Goal: Find specific page/section: Find specific page/section

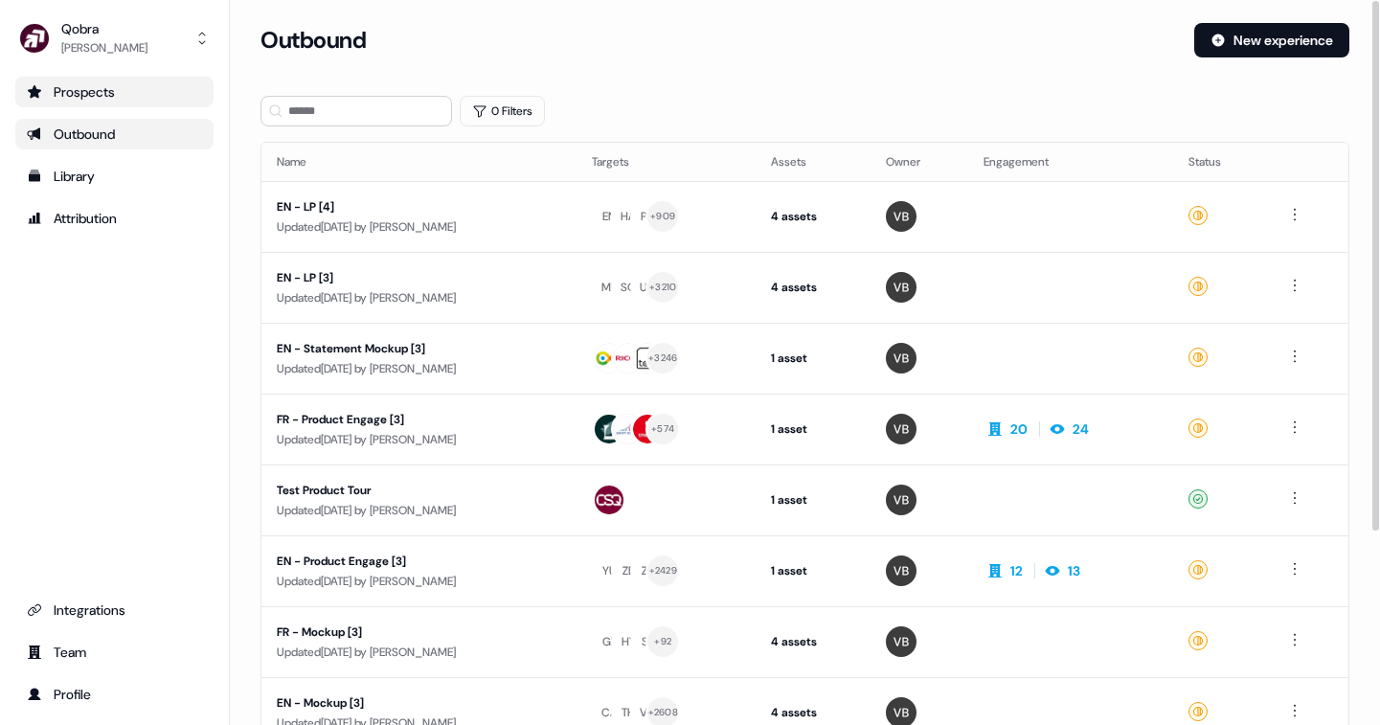
click at [111, 106] on link "Prospects" at bounding box center [114, 92] width 198 height 31
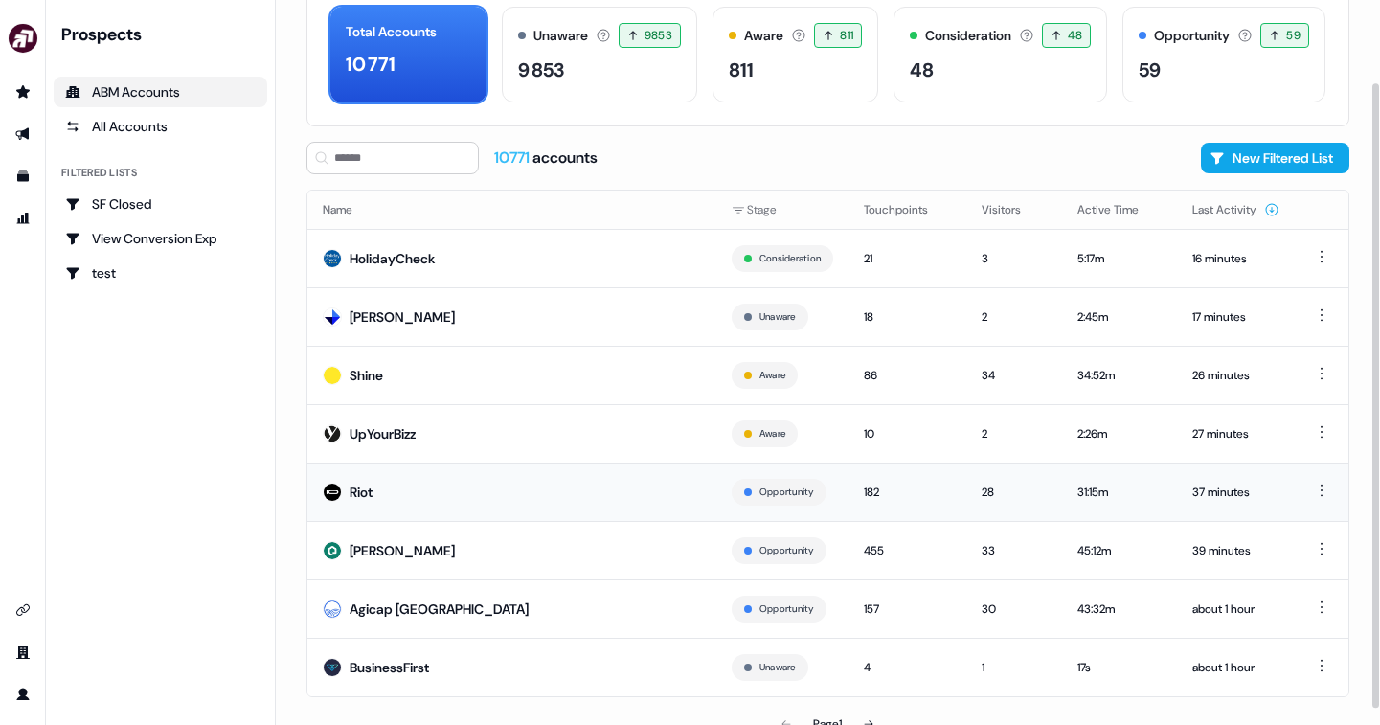
scroll to position [113, 0]
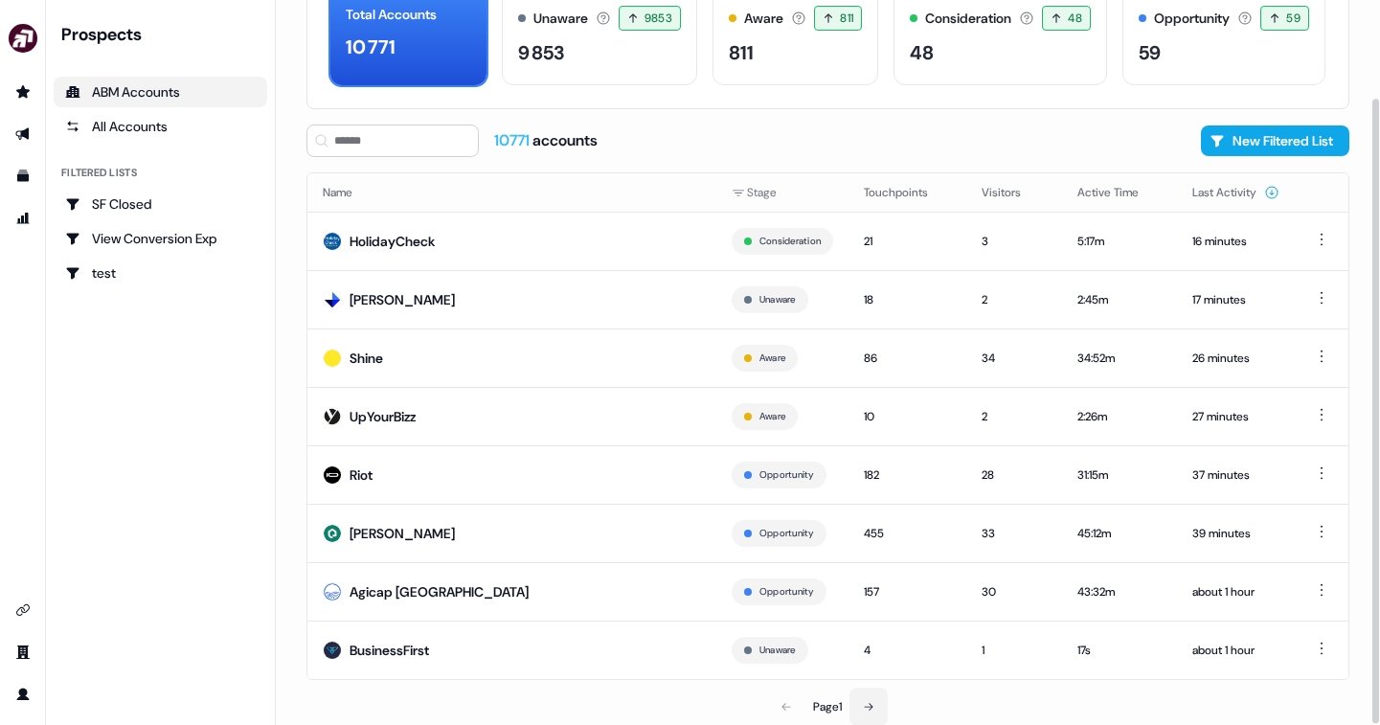
click at [871, 707] on icon at bounding box center [868, 706] width 11 height 11
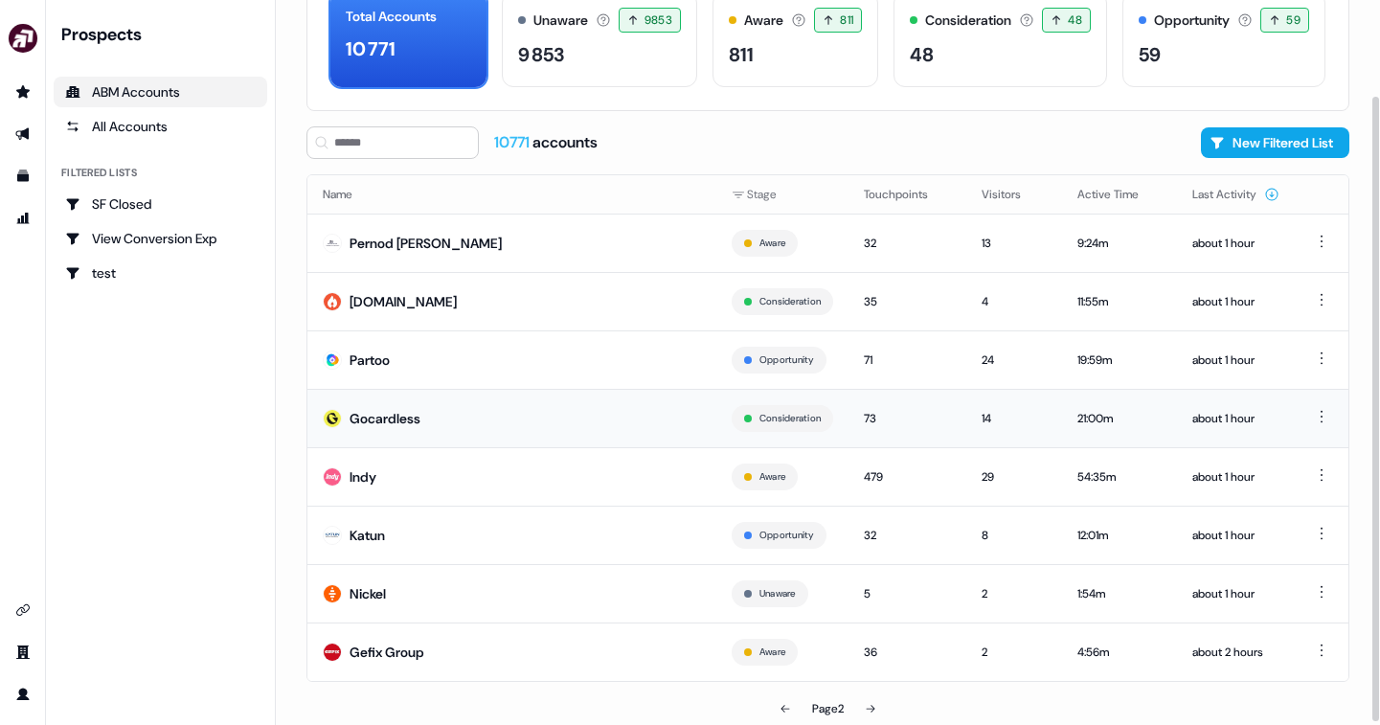
scroll to position [113, 0]
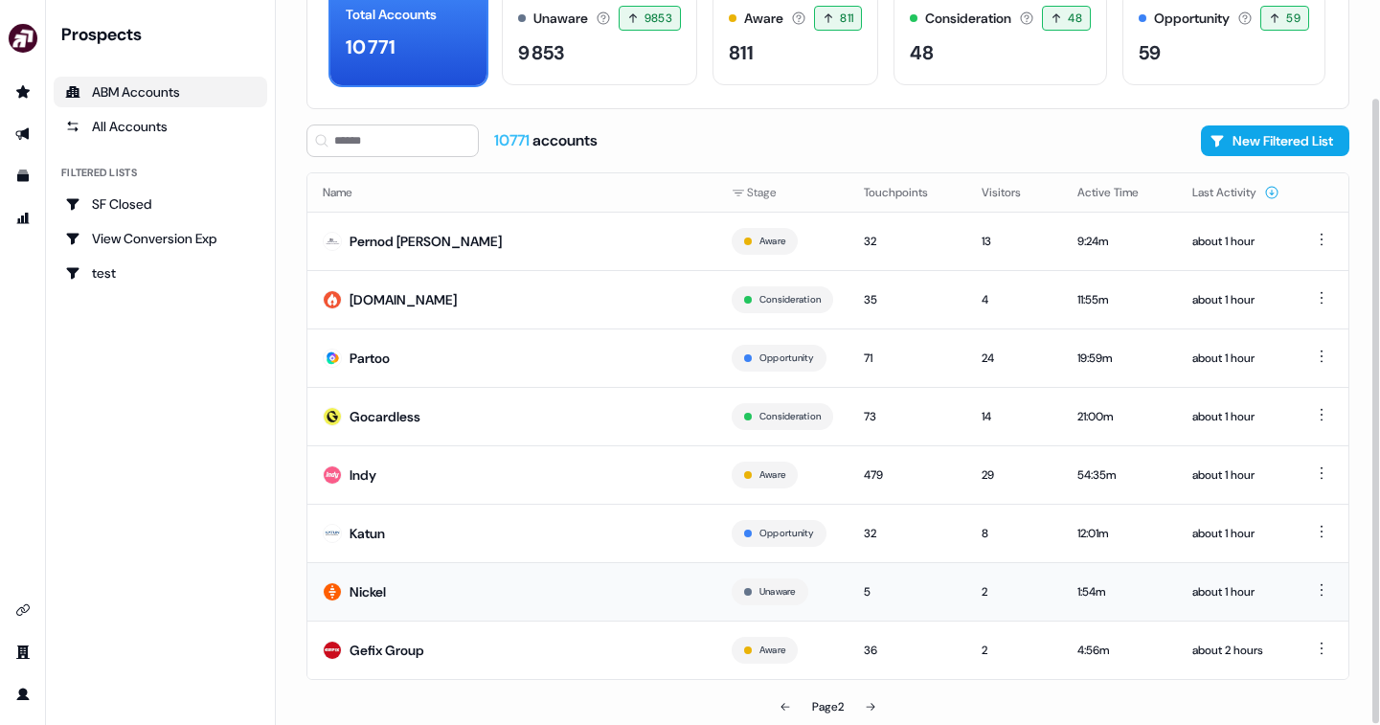
click at [917, 572] on td "5" at bounding box center [907, 591] width 118 height 58
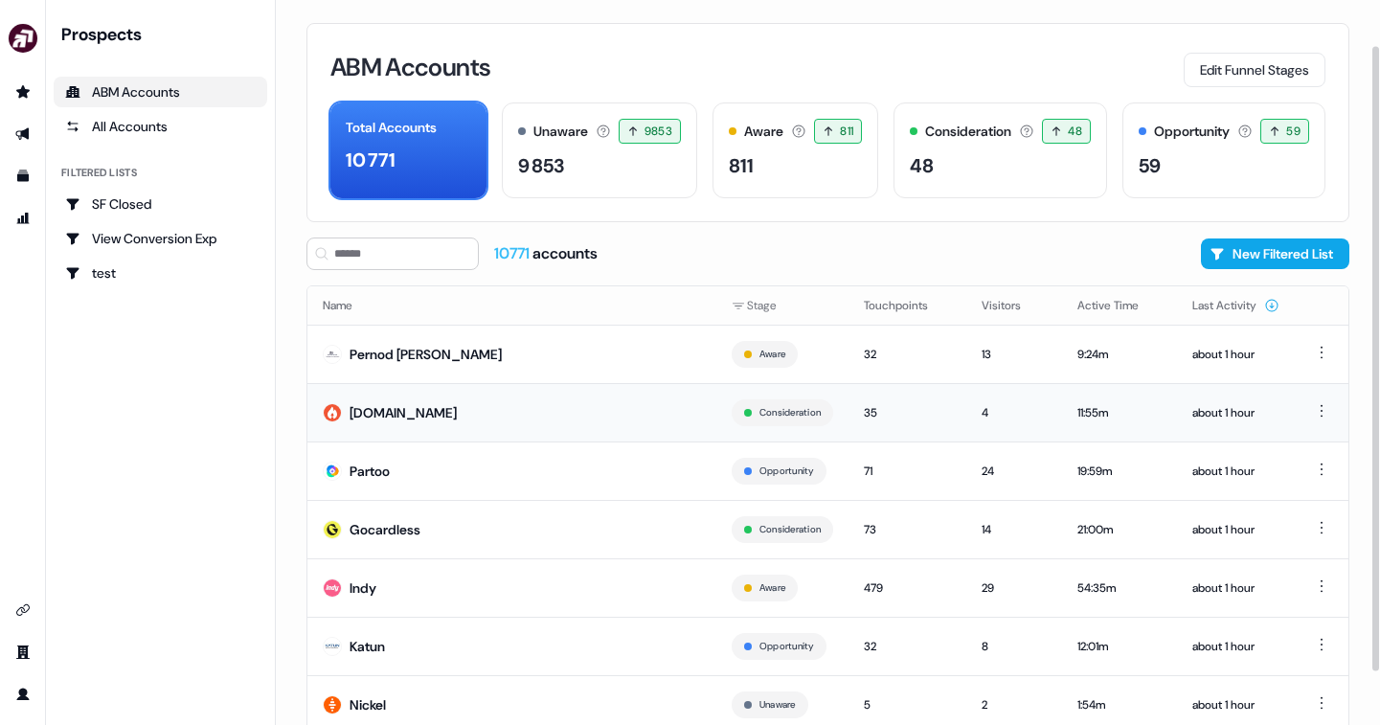
scroll to position [113, 0]
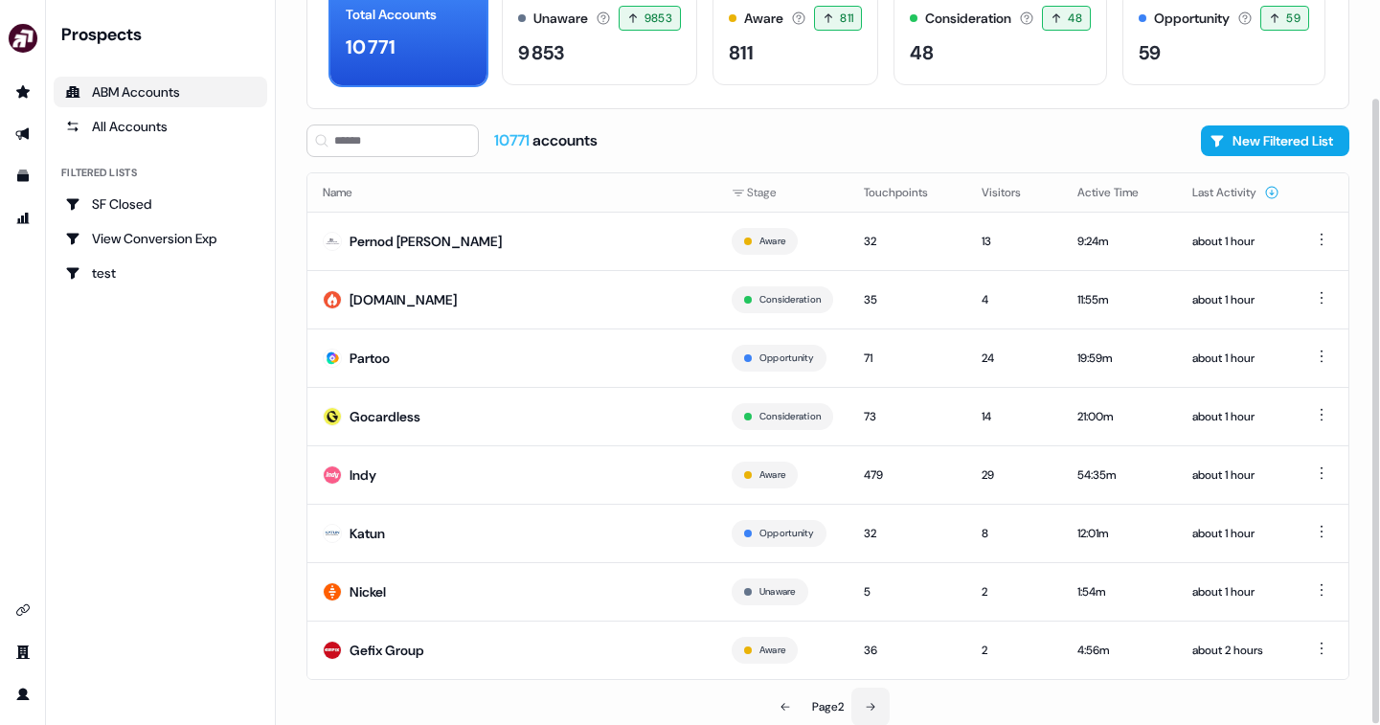
click at [878, 702] on button at bounding box center [870, 706] width 38 height 38
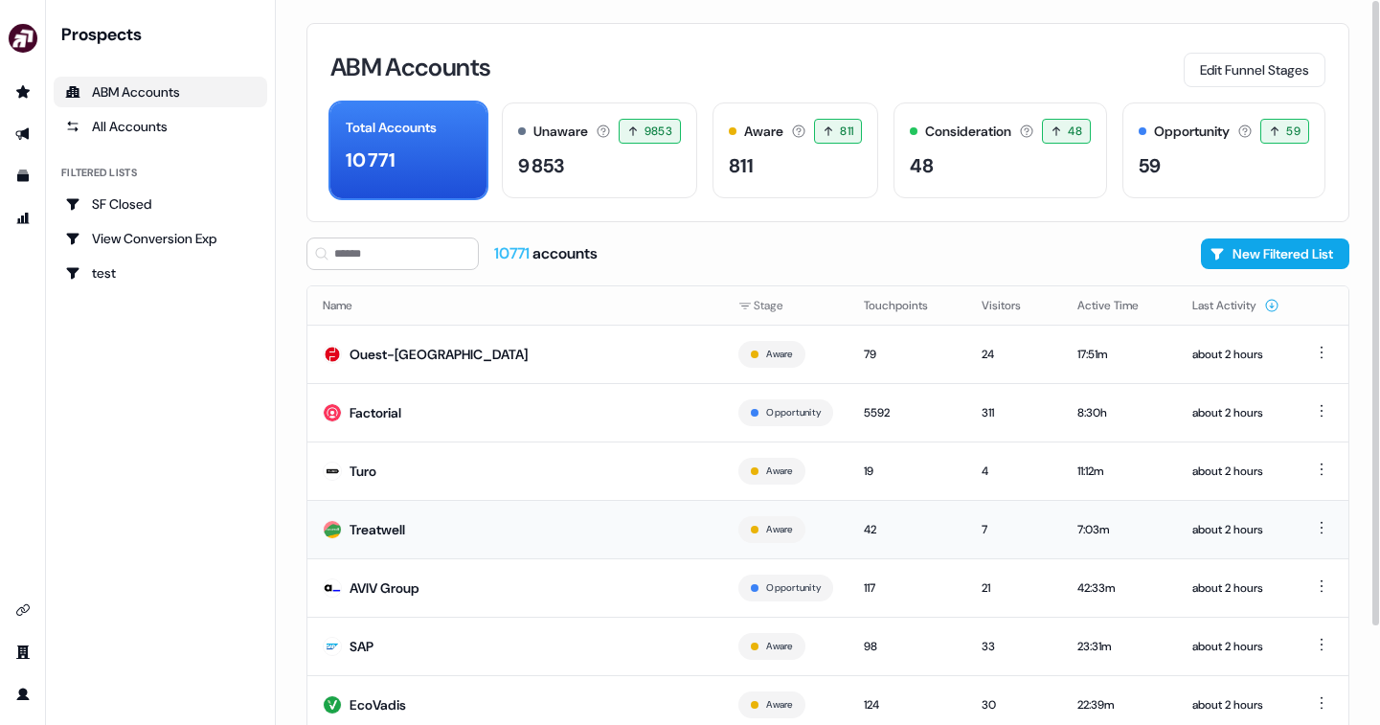
click at [576, 544] on td "Treatwell" at bounding box center [514, 529] width 415 height 58
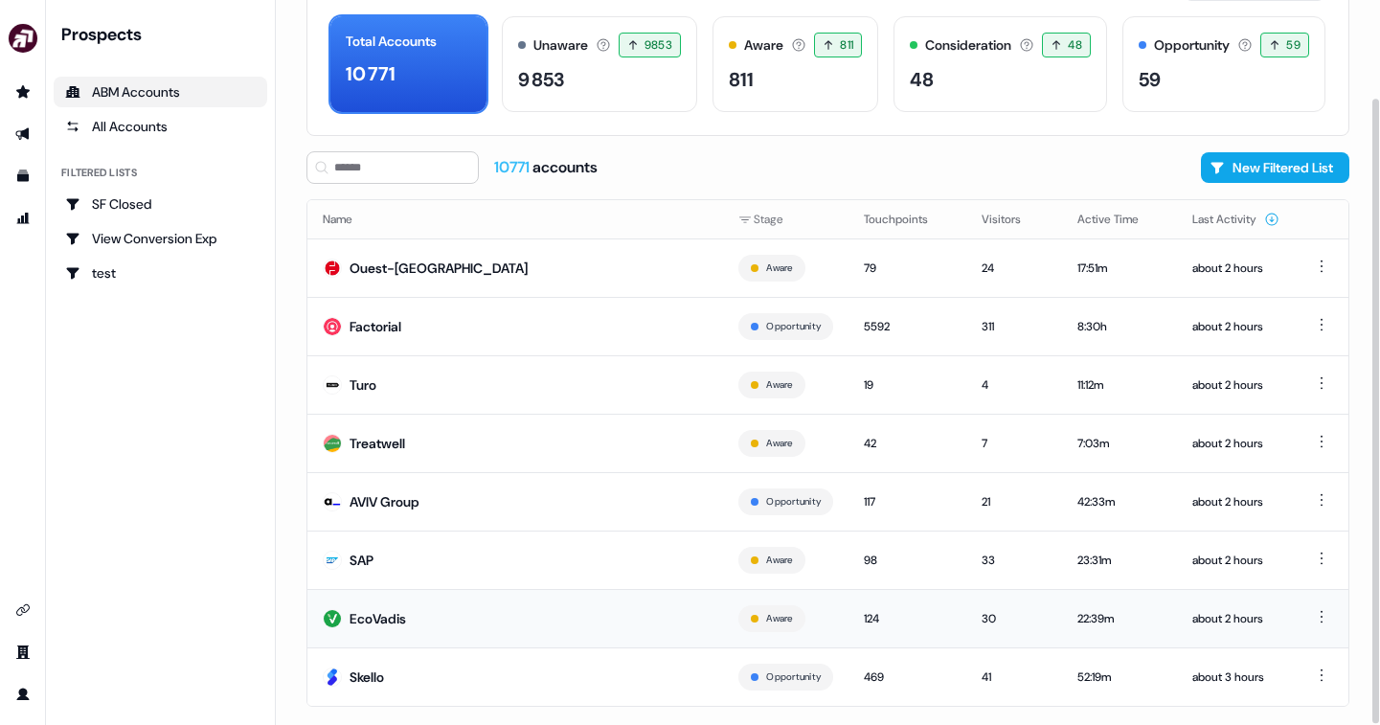
scroll to position [113, 0]
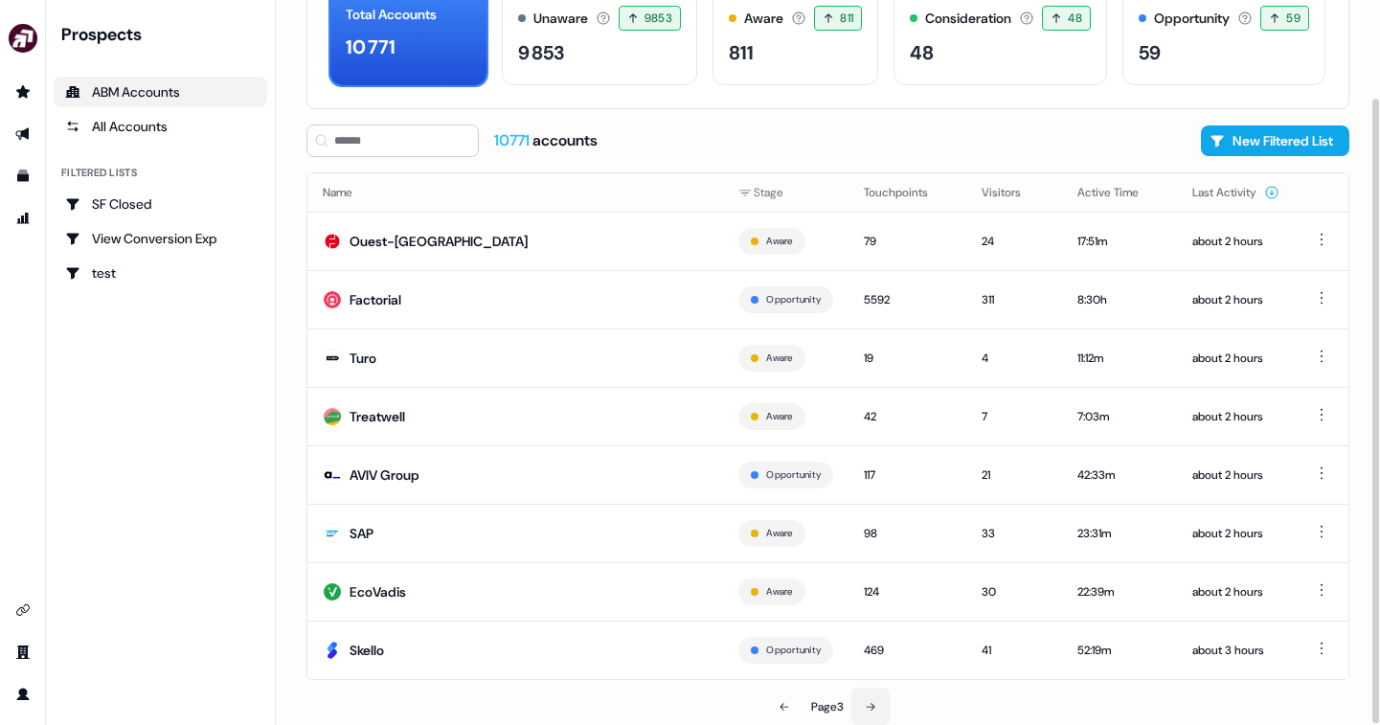
click at [878, 705] on button at bounding box center [870, 706] width 38 height 38
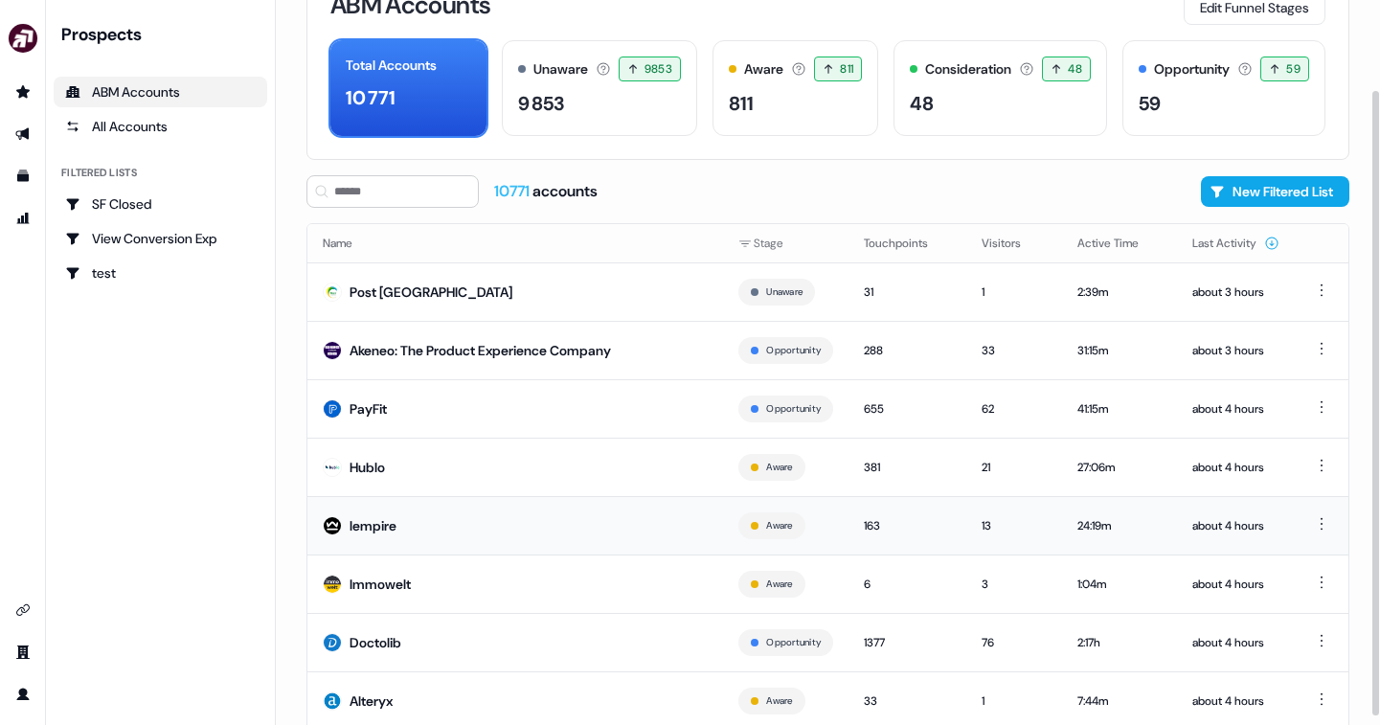
scroll to position [113, 0]
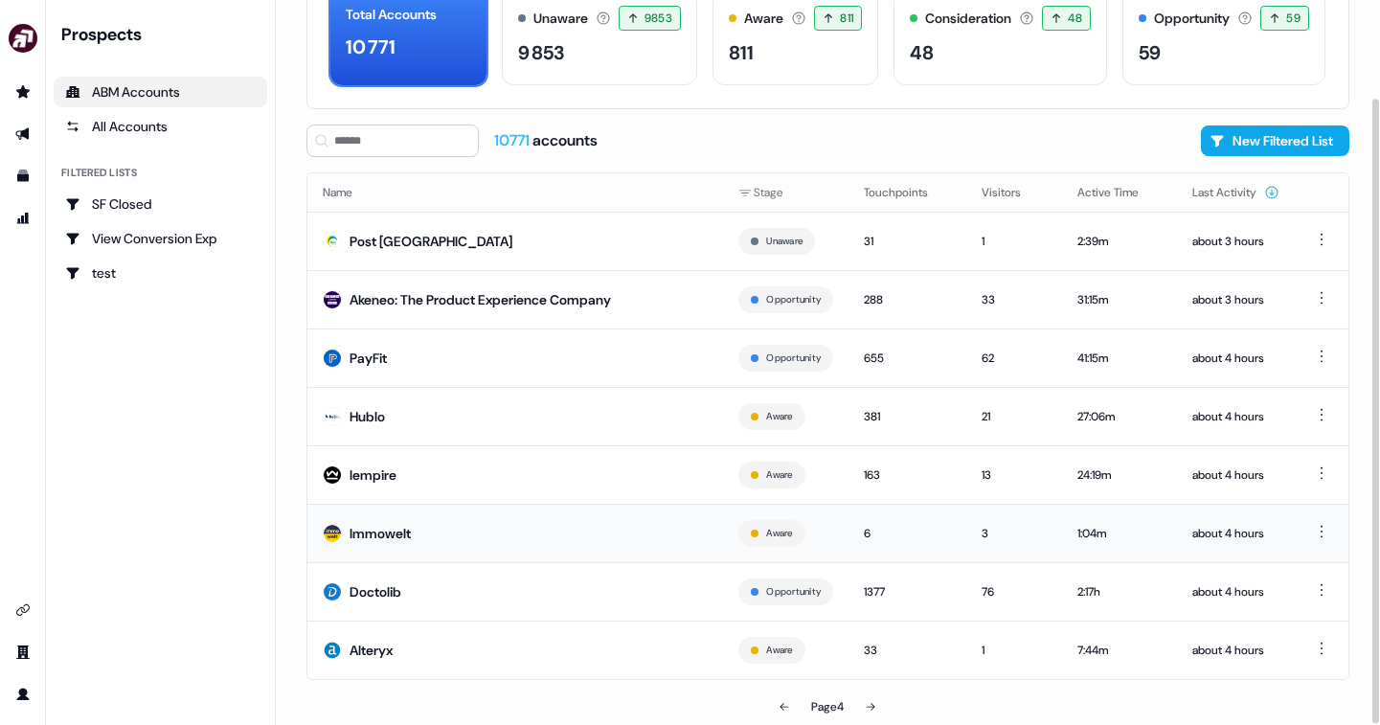
click at [932, 524] on div "6" at bounding box center [907, 533] width 87 height 19
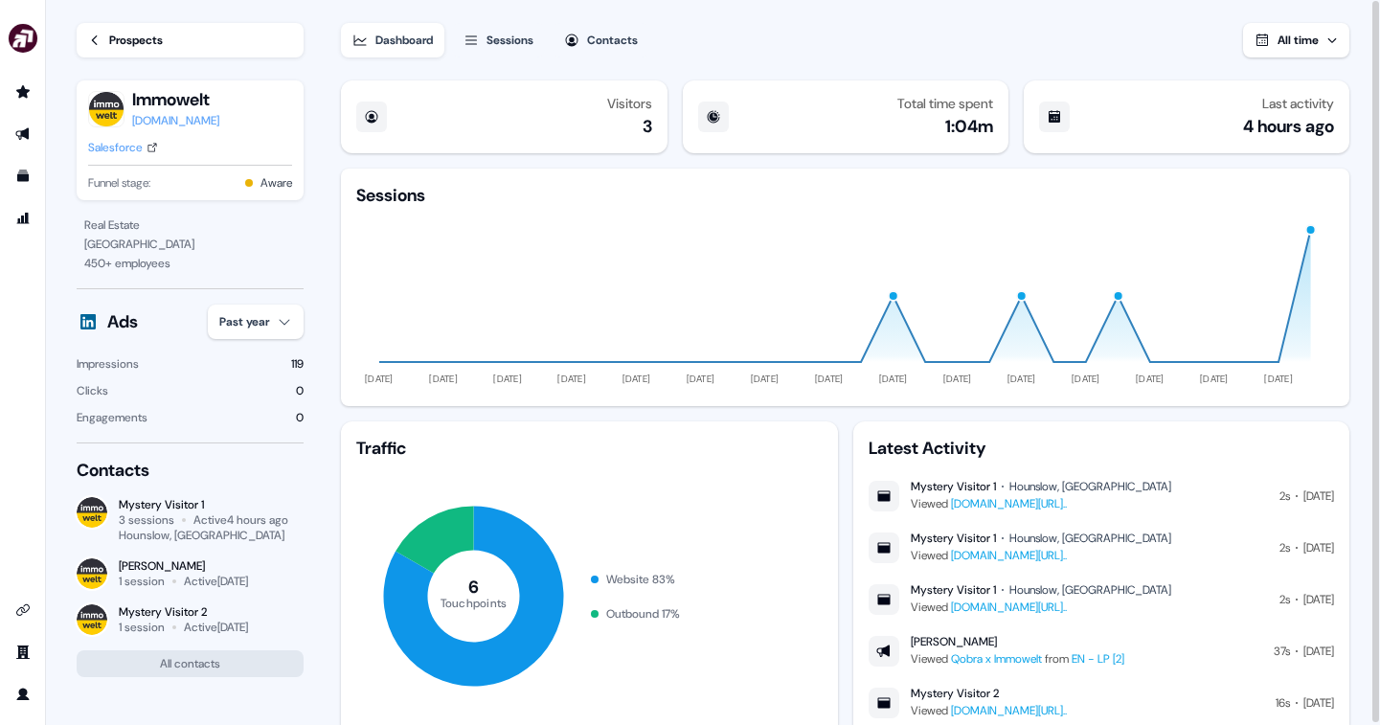
click at [89, 41] on icon at bounding box center [94, 40] width 13 height 13
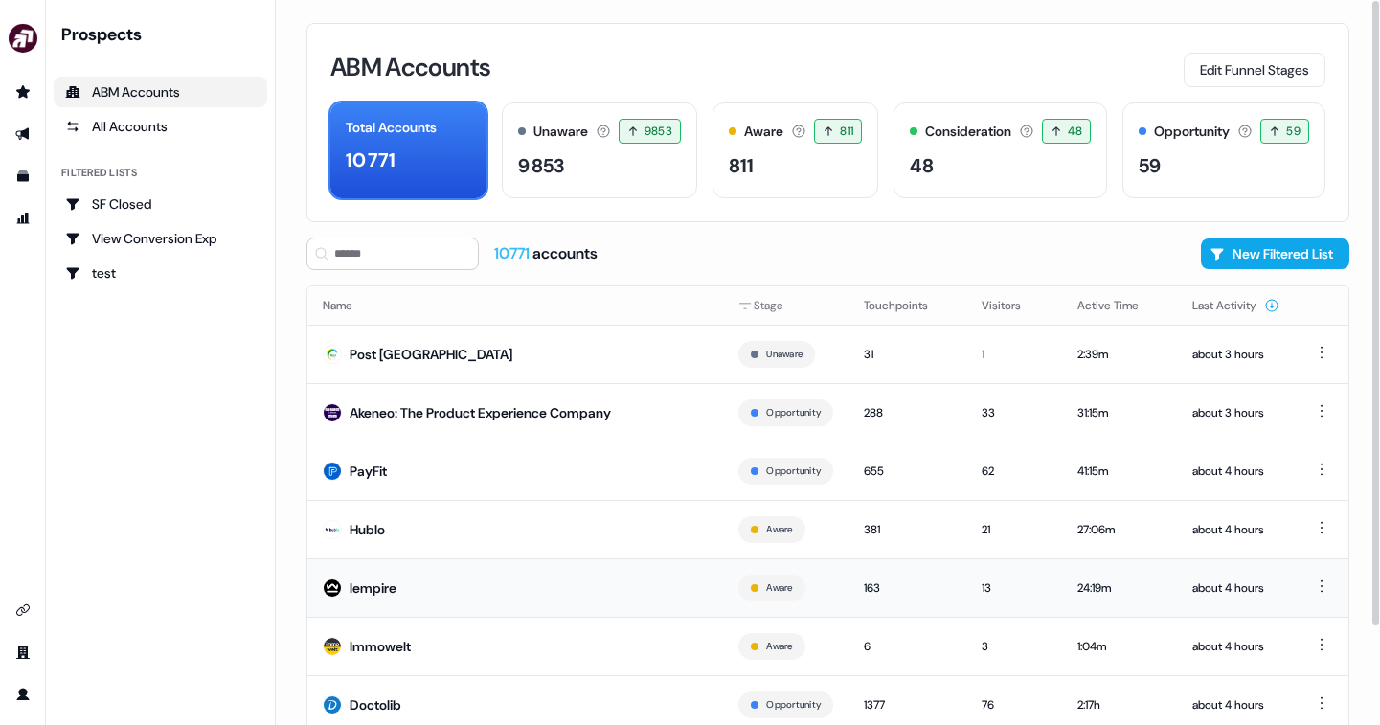
scroll to position [113, 0]
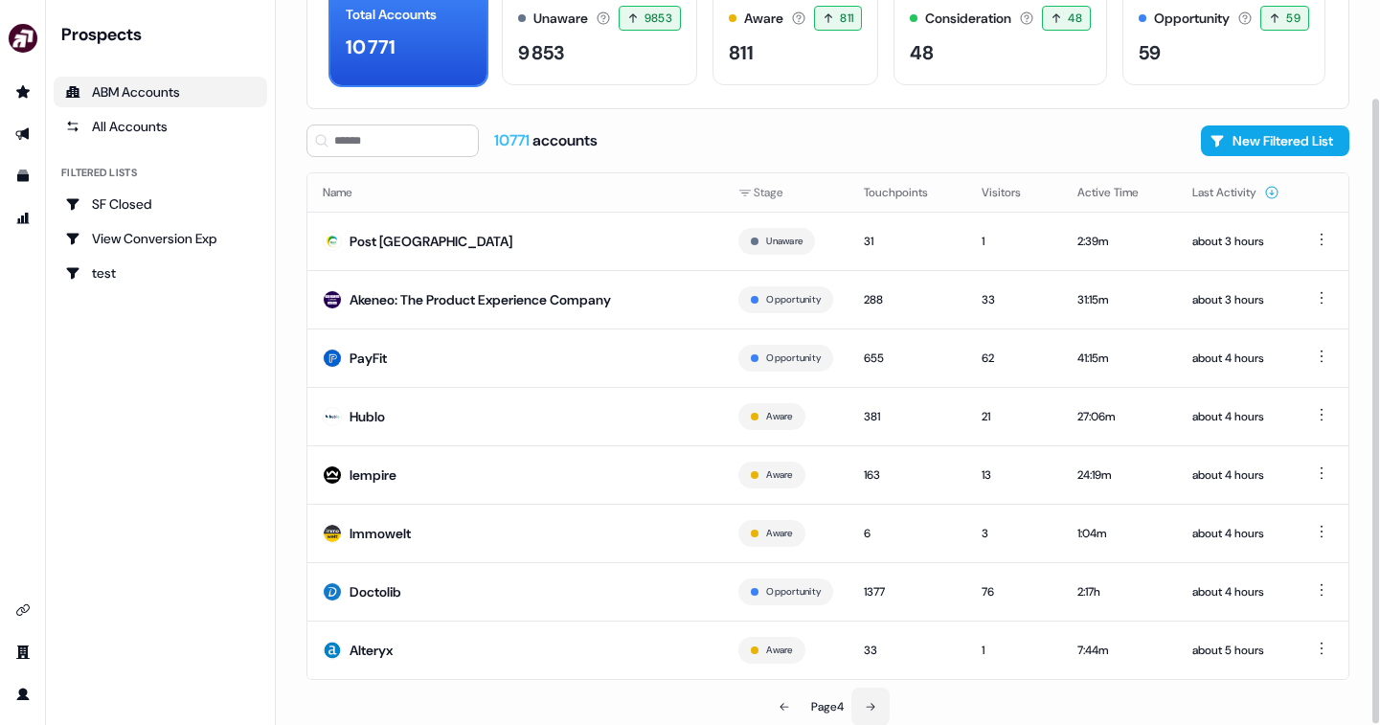
click at [873, 710] on icon at bounding box center [869, 706] width 11 height 11
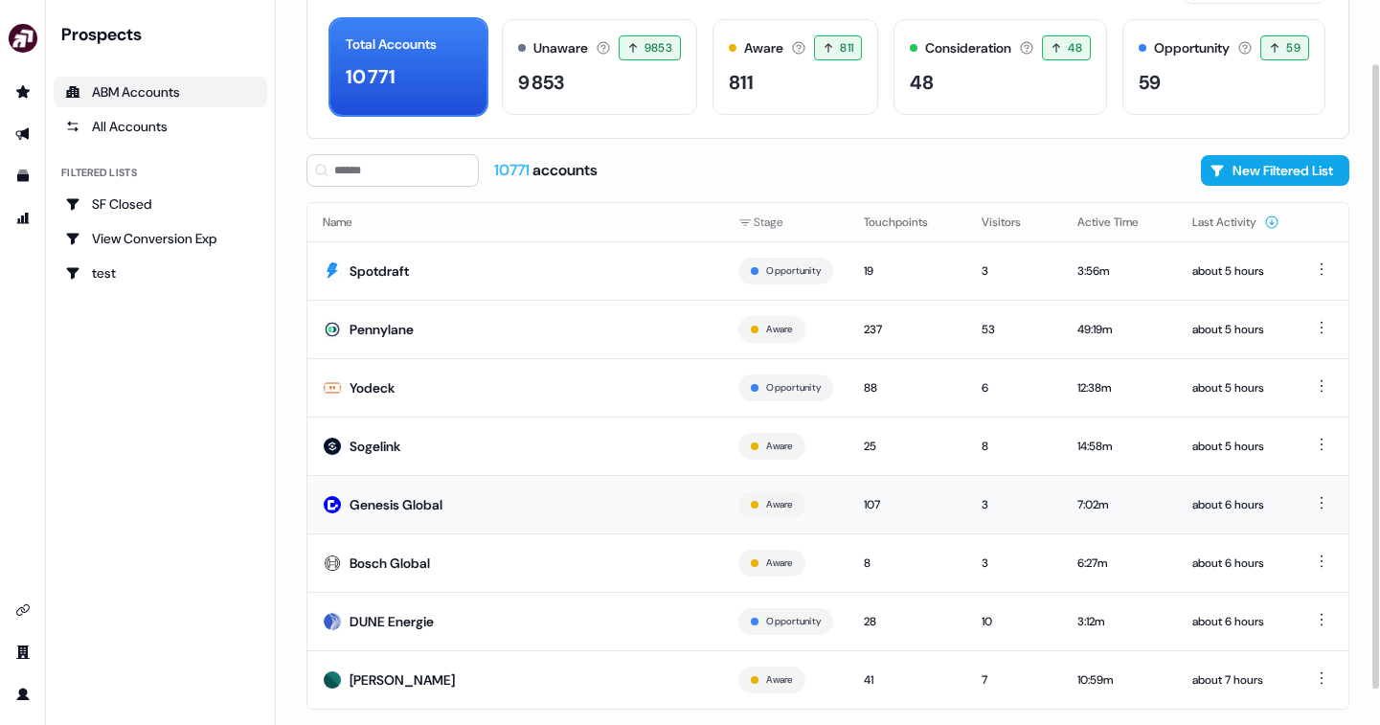
scroll to position [85, 0]
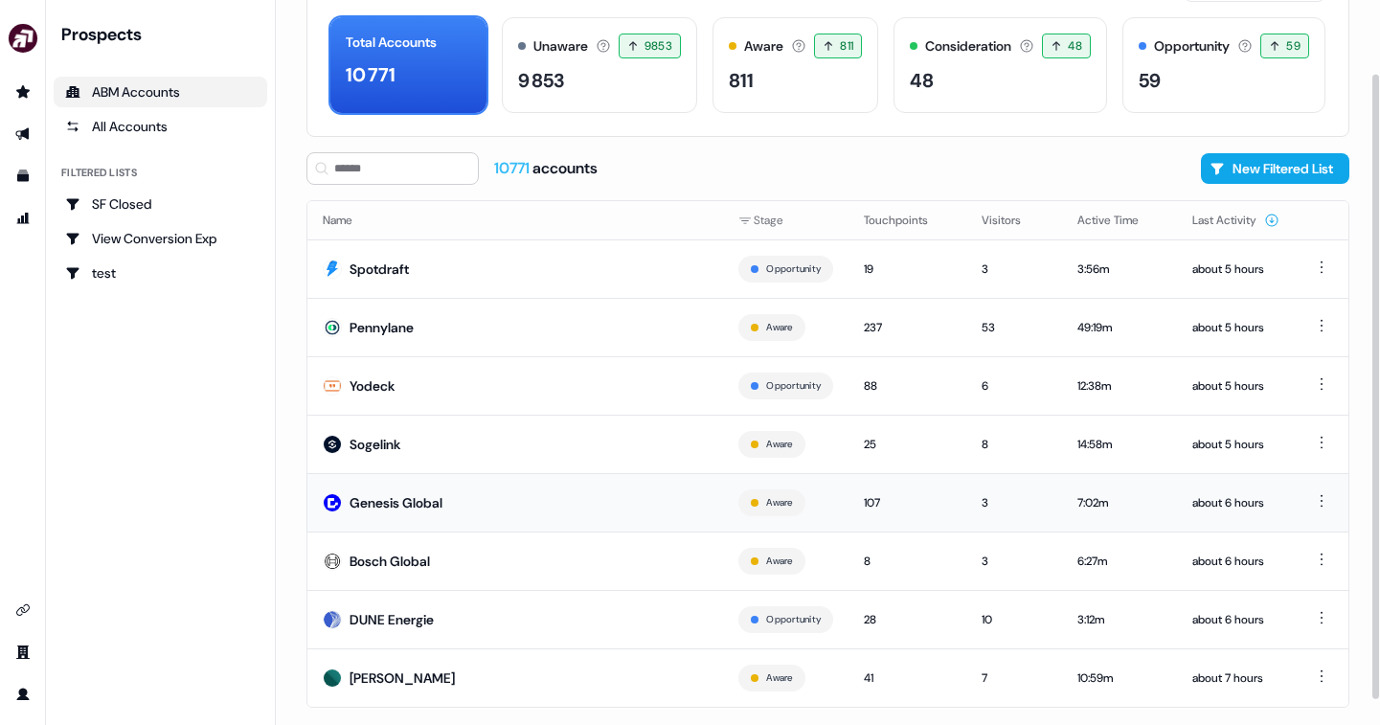
click at [882, 507] on div "107" at bounding box center [907, 502] width 87 height 19
